Goal: Task Accomplishment & Management: Complete application form

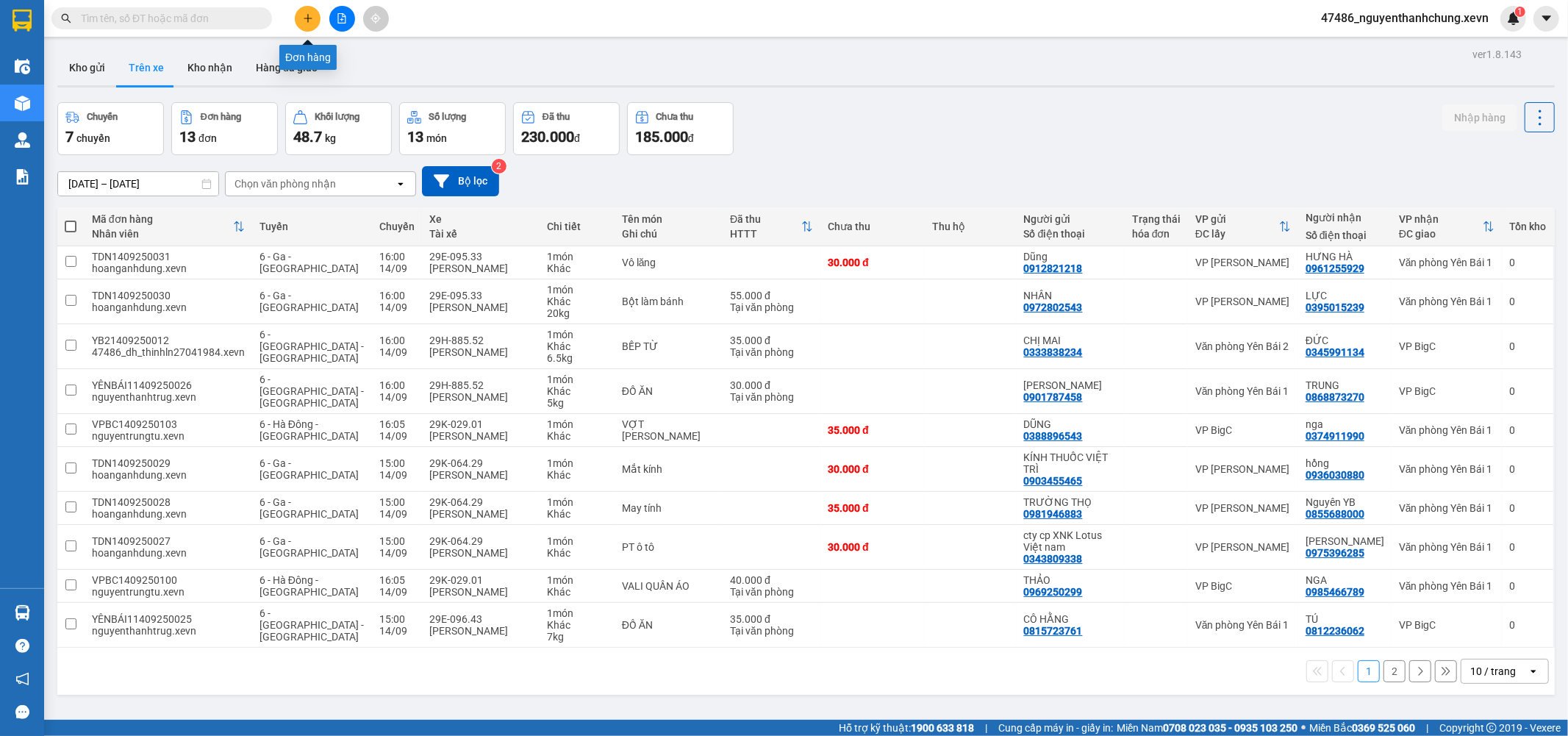
click at [310, 15] on icon "plus" at bounding box center [308, 19] width 10 height 10
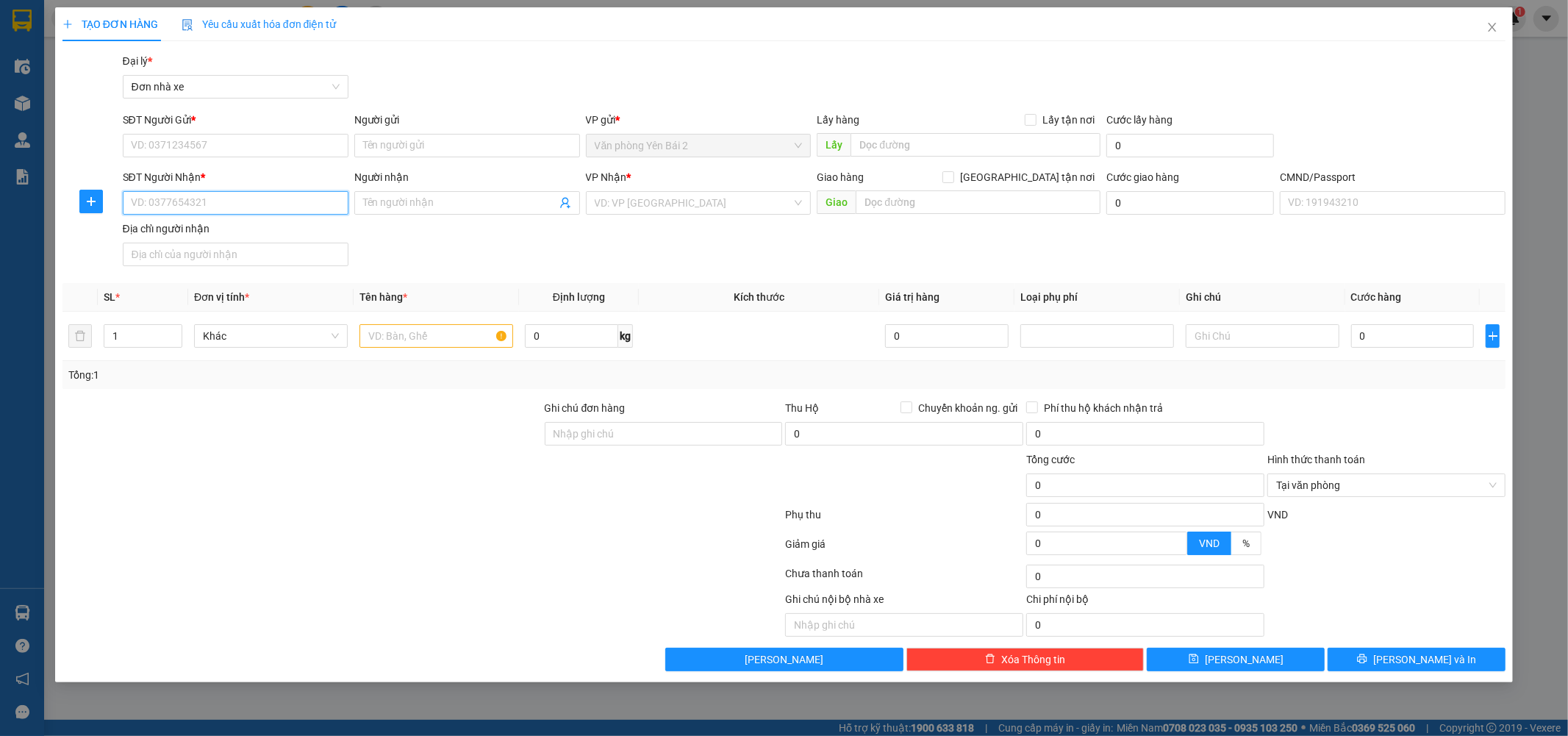
click at [225, 202] on input "SĐT Người Nhận *" at bounding box center [235, 202] width 225 height 23
type input "0966582587"
click at [301, 190] on div "SĐT Người Nhận *" at bounding box center [235, 180] width 225 height 22
click at [405, 202] on input "Người nhận" at bounding box center [460, 203] width 193 height 16
click at [243, 134] on input "SĐT Người Gửi *" at bounding box center [235, 145] width 225 height 23
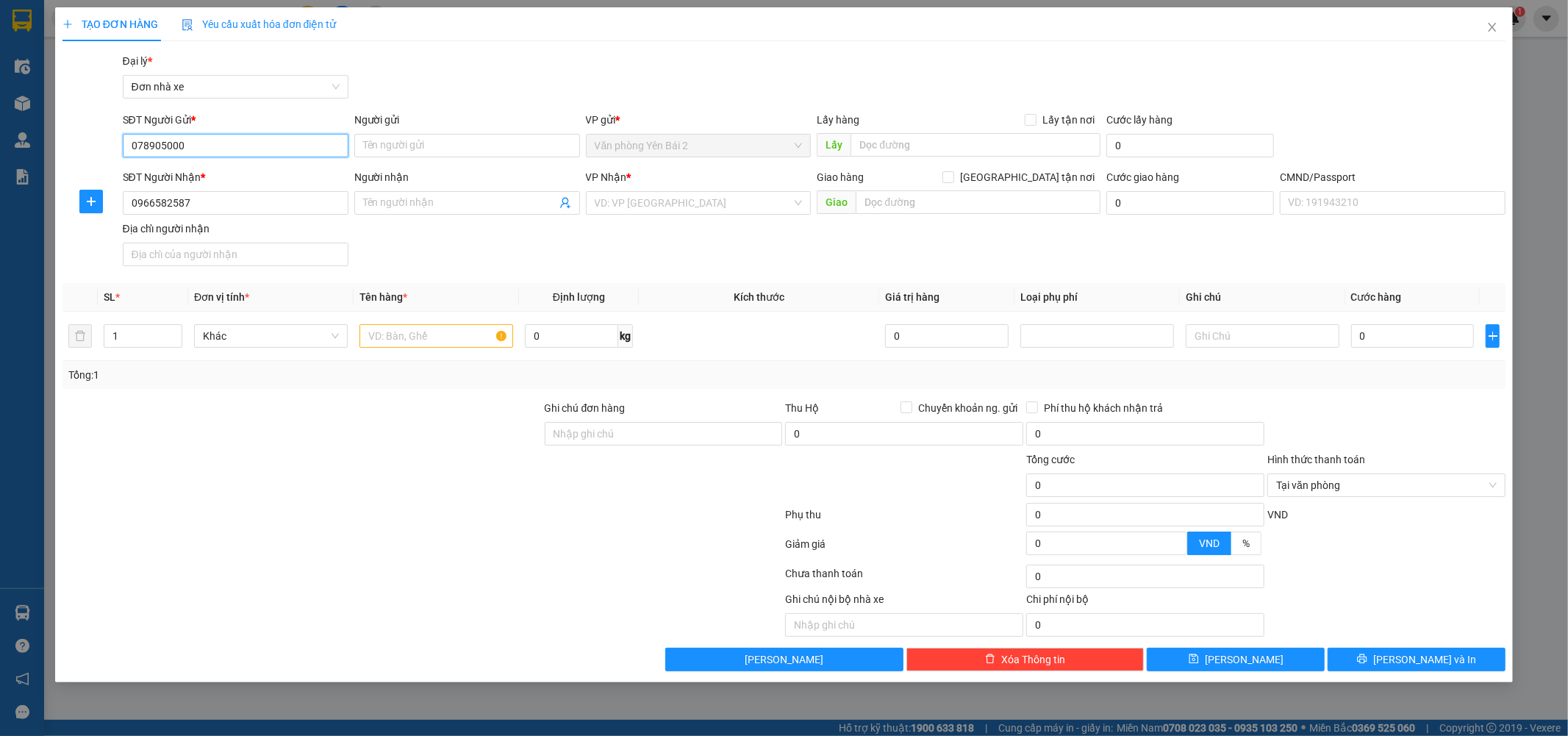
click at [313, 137] on input "078905000" at bounding box center [235, 145] width 225 height 23
type input "0789050021"
click at [387, 449] on div at bounding box center [302, 426] width 482 height 52
